Goal: Task Accomplishment & Management: Manage account settings

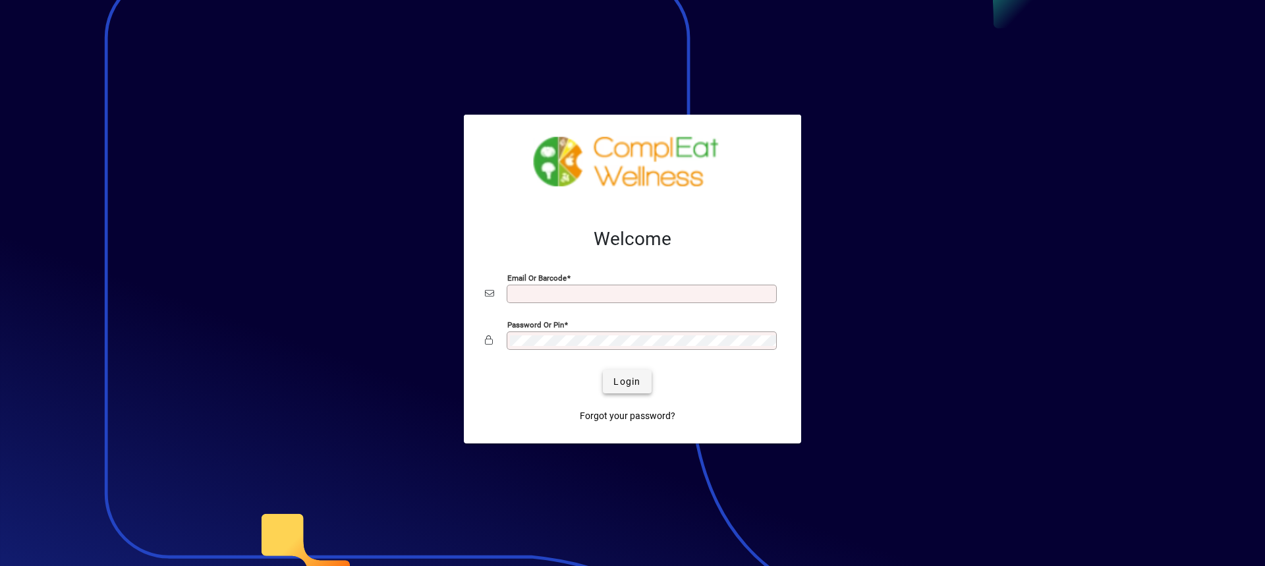
type input "**********"
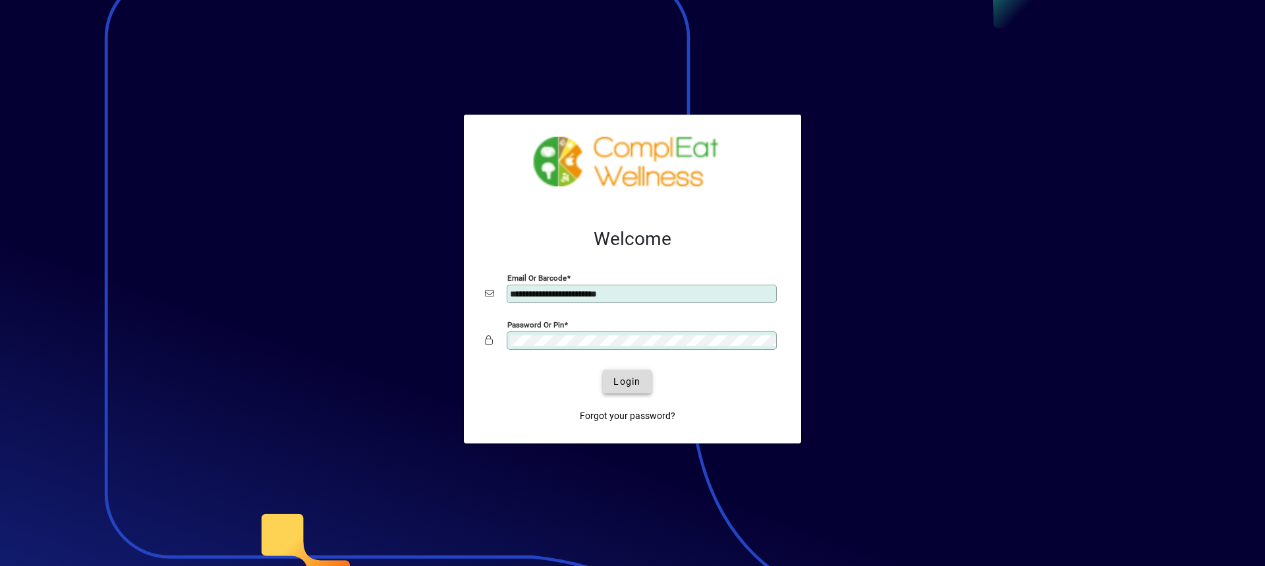
click at [614, 378] on span "Login" at bounding box center [626, 382] width 27 height 14
